Goal: Find specific page/section

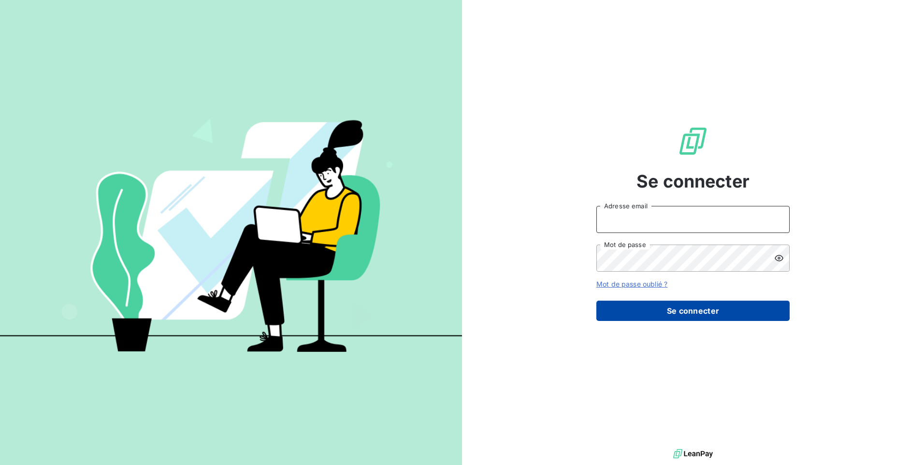
type input "[EMAIL_ADDRESS][DOMAIN_NAME]"
click at [678, 317] on button "Se connecter" at bounding box center [692, 311] width 193 height 20
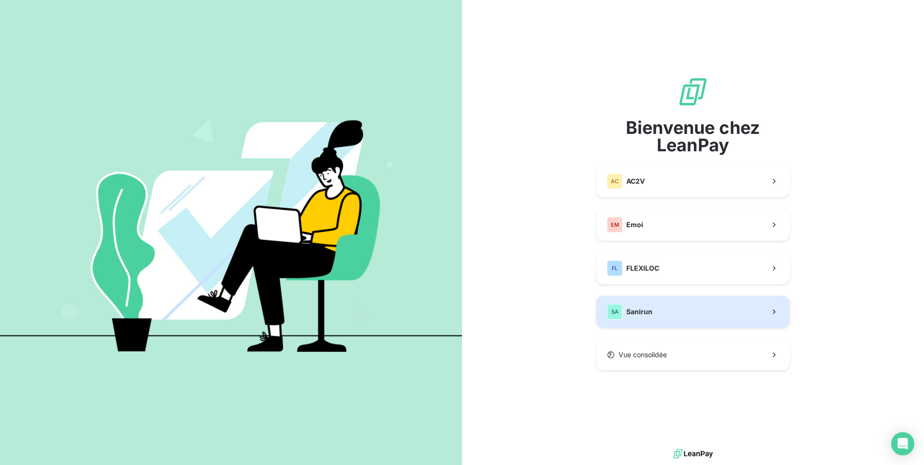
click at [658, 312] on button "SA Sanirun" at bounding box center [692, 312] width 193 height 32
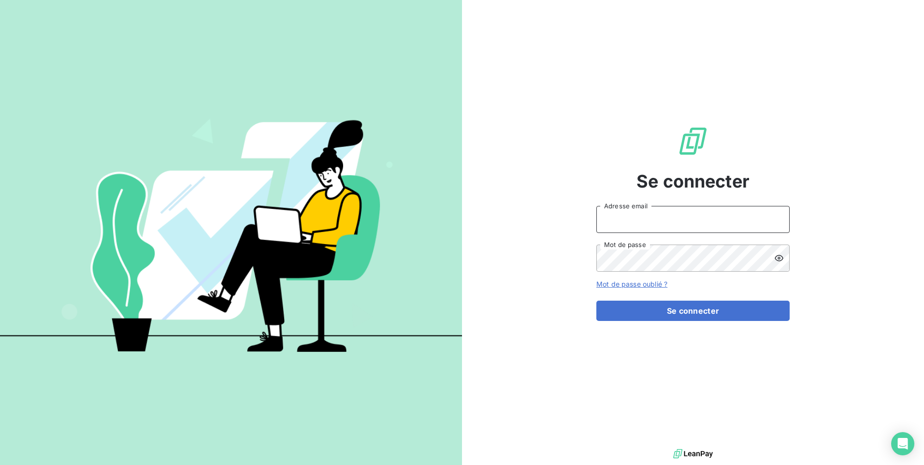
type input "[EMAIL_ADDRESS][DOMAIN_NAME]"
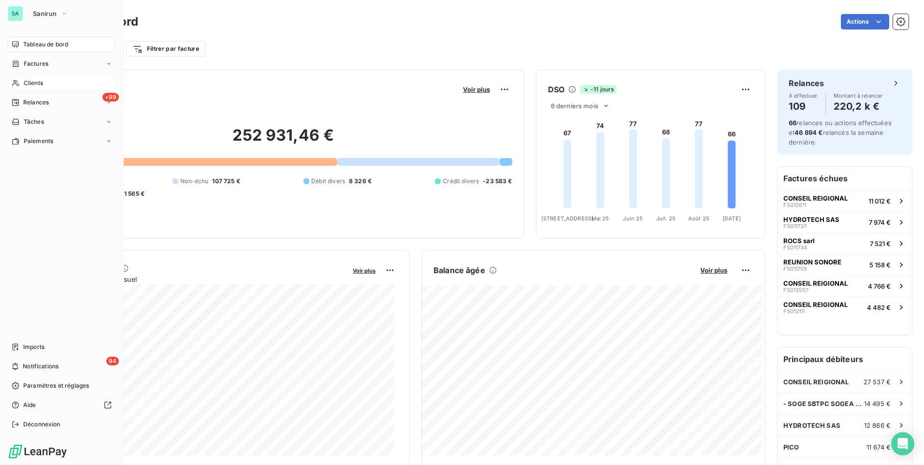
click at [26, 81] on span "Clients" at bounding box center [33, 83] width 19 height 9
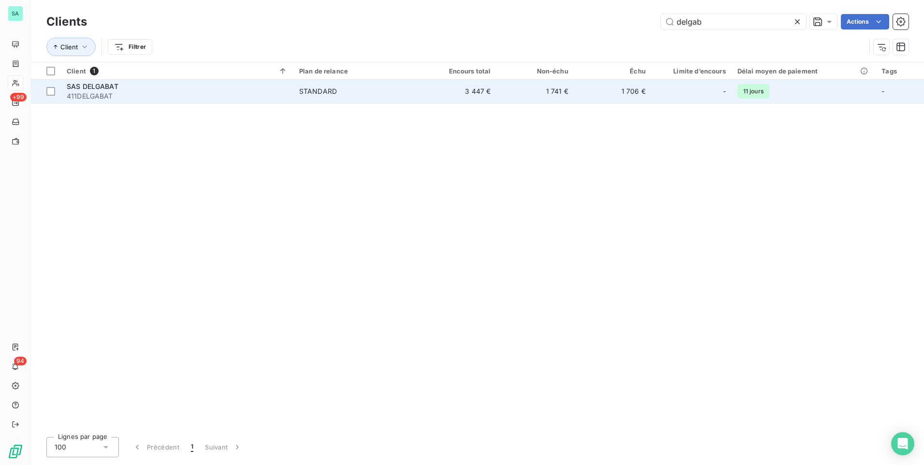
type input "delgab"
click at [639, 95] on td "1 706 €" at bounding box center [612, 91] width 77 height 23
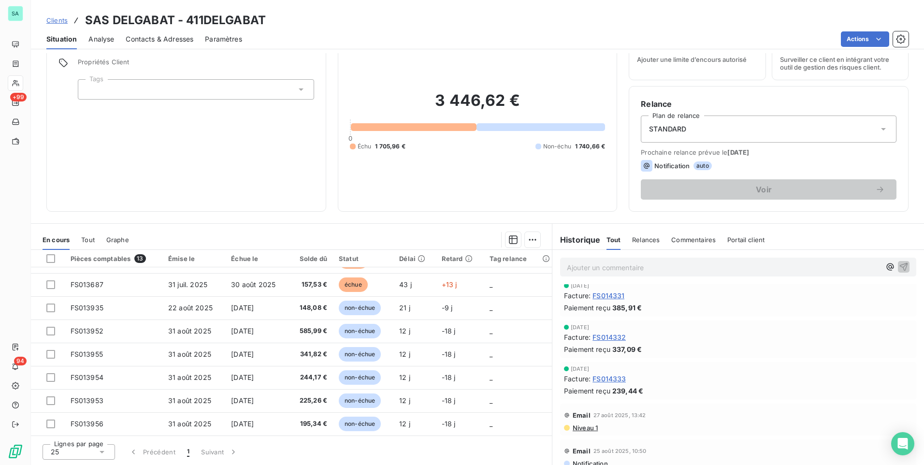
scroll to position [48, 0]
click at [172, 38] on span "Contacts & Adresses" at bounding box center [160, 39] width 68 height 10
